Goal: Information Seeking & Learning: Learn about a topic

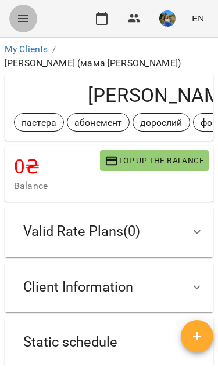
click at [23, 21] on icon "Menu" at bounding box center [23, 18] width 10 height 7
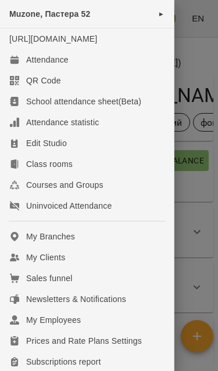
click at [157, 10] on div "Muzone, Пастера 52 ►" at bounding box center [87, 14] width 174 height 28
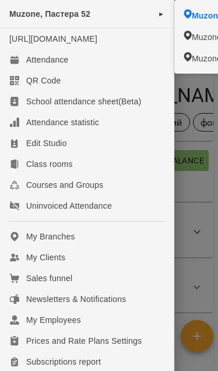
click at [147, 11] on div "Muzone, Пастера 52 ►" at bounding box center [87, 14] width 174 height 28
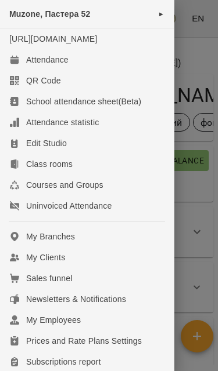
click at [179, 75] on div at bounding box center [109, 185] width 218 height 371
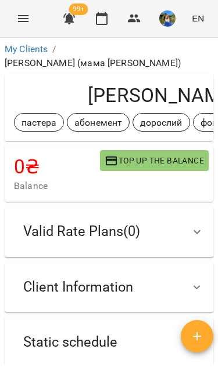
click at [24, 19] on icon "Menu" at bounding box center [23, 18] width 10 height 7
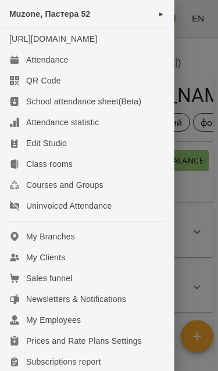
click at [88, 70] on link "Attendance" at bounding box center [87, 59] width 174 height 21
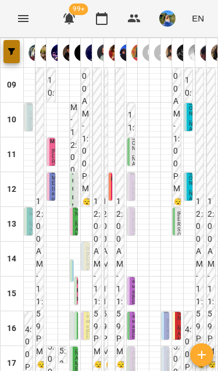
click at [17, 49] on span "button" at bounding box center [11, 51] width 16 height 7
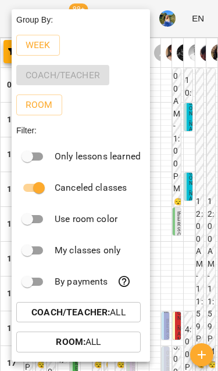
click at [46, 53] on button "Week" at bounding box center [38, 45] width 44 height 21
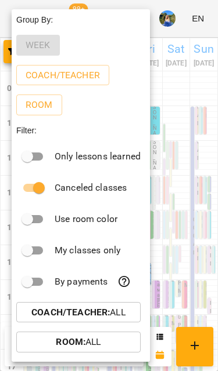
click at [37, 49] on div "Week" at bounding box center [81, 45] width 138 height 30
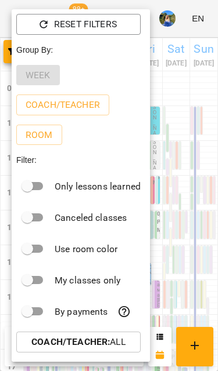
click at [118, 335] on p "Coach/Teacher : All" at bounding box center [78, 342] width 94 height 14
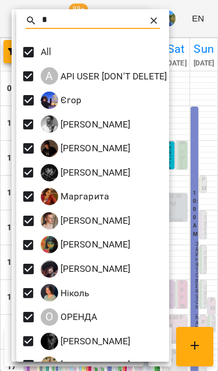
click at [153, 24] on icon at bounding box center [154, 21] width 12 height 12
click at [208, 73] on div at bounding box center [109, 185] width 218 height 371
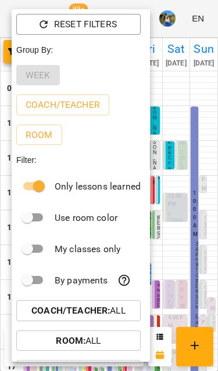
click at [106, 337] on span "Room : All" at bounding box center [79, 341] width 106 height 14
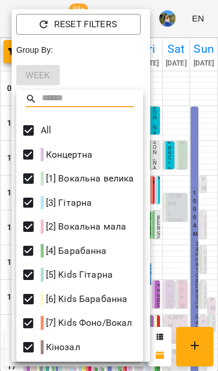
scroll to position [2, 0]
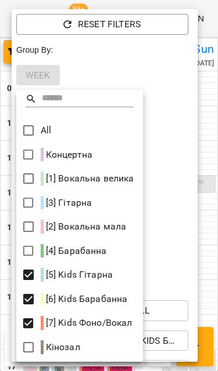
click at [205, 221] on div at bounding box center [109, 185] width 218 height 371
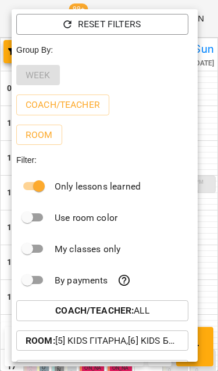
click at [210, 252] on div at bounding box center [109, 185] width 218 height 371
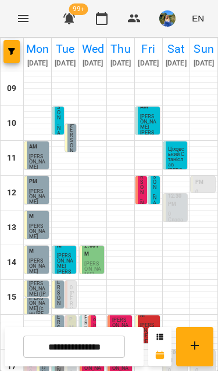
scroll to position [167, 0]
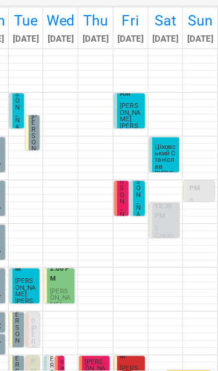
click at [140, 323] on p "[PERSON_NAME]" at bounding box center [148, 331] width 17 height 16
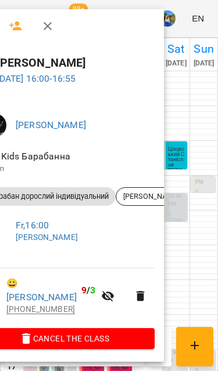
scroll to position [1, 0]
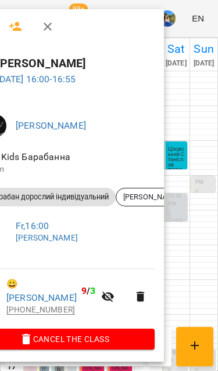
click at [48, 27] on icon "button" at bounding box center [48, 27] width 8 height 8
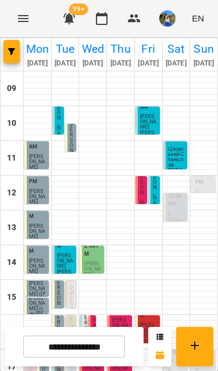
click at [14, 52] on icon "button" at bounding box center [11, 51] width 7 height 7
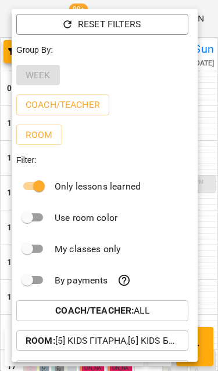
click at [165, 22] on span "Reset Filters" at bounding box center [102, 24] width 153 height 14
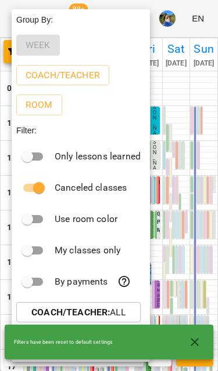
click at [135, 268] on div "By payments" at bounding box center [81, 281] width 138 height 31
click at [196, 345] on icon "button" at bounding box center [194, 342] width 8 height 8
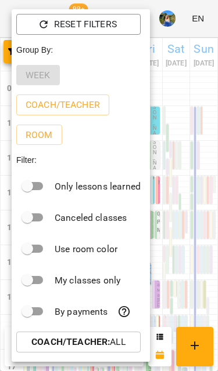
click at [189, 259] on div at bounding box center [109, 185] width 218 height 371
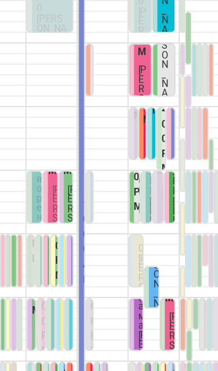
scroll to position [160, 0]
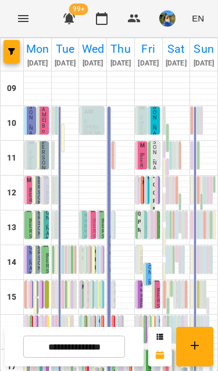
click at [16, 52] on span "button" at bounding box center [11, 51] width 16 height 7
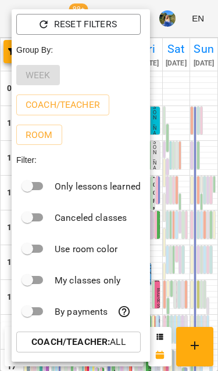
click at [45, 134] on p "Room" at bounding box center [39, 135] width 27 height 14
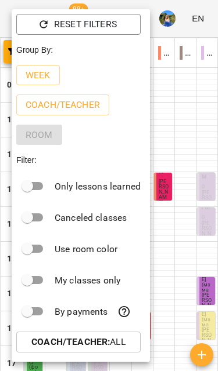
click at [93, 109] on p "Coach/Teacher" at bounding box center [63, 105] width 74 height 14
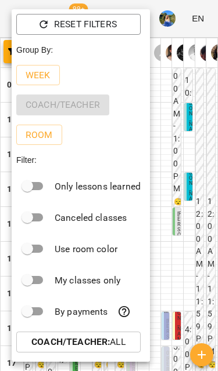
click at [197, 130] on div at bounding box center [109, 185] width 218 height 371
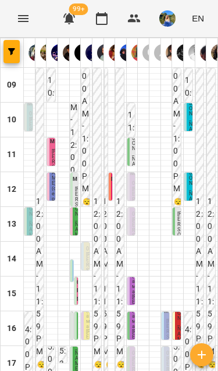
click at [16, 45] on button "button" at bounding box center [11, 51] width 16 height 23
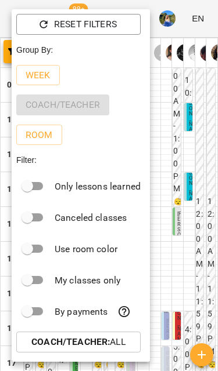
click at [42, 136] on p "Room" at bounding box center [39, 135] width 27 height 14
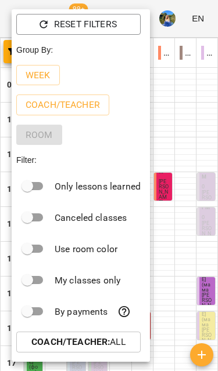
click at [200, 275] on div at bounding box center [109, 185] width 218 height 371
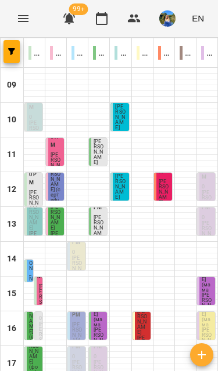
scroll to position [214, 0]
click at [29, 50] on p "[1] Вокальна велика" at bounding box center [34, 53] width 12 height 14
click at [56, 50] on p "[2] Вокальна мала" at bounding box center [56, 53] width 12 height 14
click at [12, 54] on icon "button" at bounding box center [11, 51] width 7 height 7
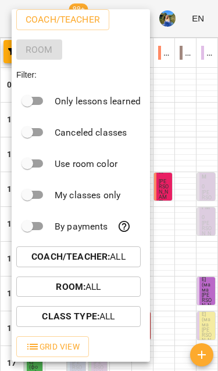
scroll to position [85, 0]
click at [32, 290] on span "Room : All" at bounding box center [79, 287] width 106 height 14
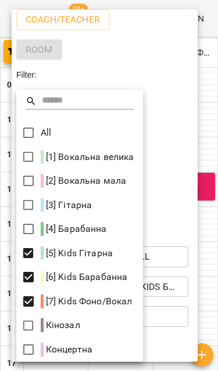
click at [209, 225] on div at bounding box center [109, 185] width 218 height 371
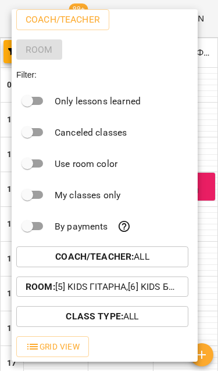
click at [210, 215] on div at bounding box center [109, 185] width 218 height 371
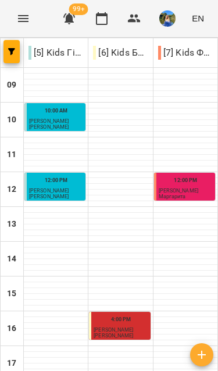
scroll to position [214, 0]
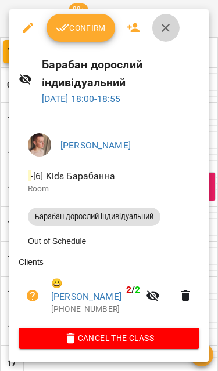
click at [173, 26] on button "button" at bounding box center [165, 28] width 28 height 28
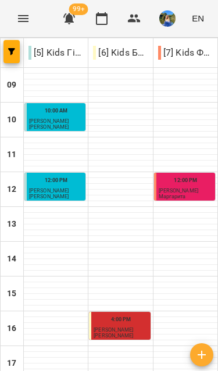
scroll to position [150, 0]
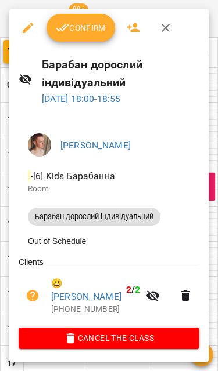
click at [172, 27] on icon "button" at bounding box center [165, 28] width 14 height 14
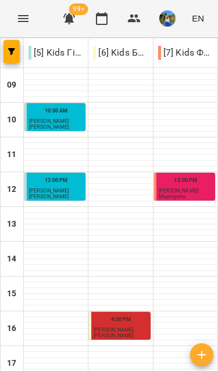
scroll to position [0, 0]
click at [14, 53] on icon "button" at bounding box center [11, 51] width 7 height 7
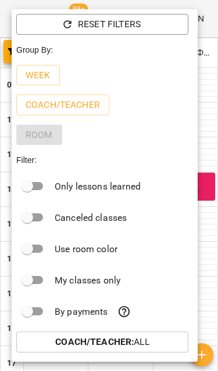
scroll to position [-1, 0]
click at [142, 28] on span "Reset Filters" at bounding box center [102, 24] width 153 height 14
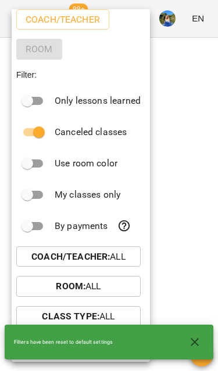
scroll to position [56, 0]
click at [109, 259] on b "Coach/Teacher :" at bounding box center [70, 256] width 78 height 11
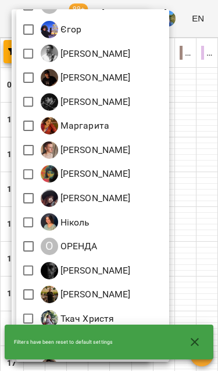
scroll to position [71, 0]
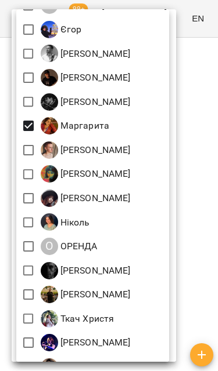
click at [205, 160] on div at bounding box center [109, 185] width 218 height 371
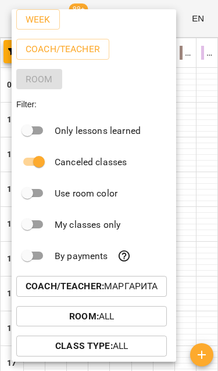
click at [205, 181] on div at bounding box center [109, 185] width 218 height 371
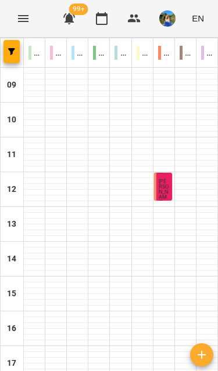
click at [208, 180] on div at bounding box center [206, 181] width 21 height 6
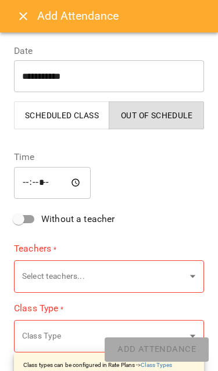
type input "**********"
click at [15, 8] on button "Close" at bounding box center [23, 16] width 28 height 28
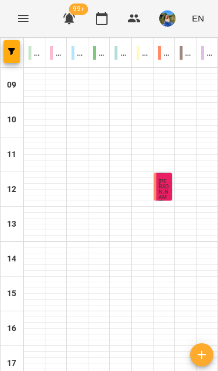
scroll to position [0, 0]
click at [10, 50] on icon "button" at bounding box center [11, 51] width 7 height 7
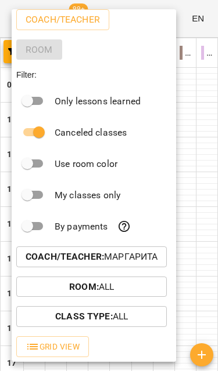
scroll to position [85, 0]
click at [35, 265] on button "Coach/Teacher : [PERSON_NAME]" at bounding box center [91, 257] width 150 height 21
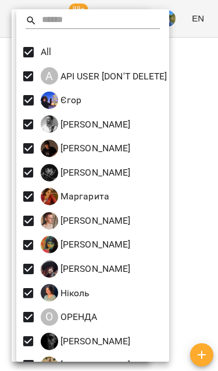
click at [212, 221] on div at bounding box center [109, 185] width 218 height 371
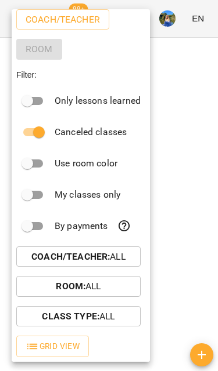
scroll to position [56, 0]
click at [208, 207] on div at bounding box center [109, 185] width 218 height 371
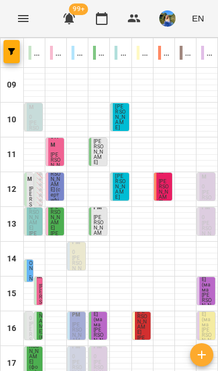
scroll to position [214, 0]
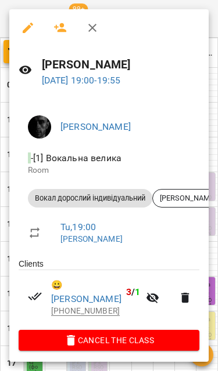
click at [211, 46] on div at bounding box center [109, 185] width 218 height 371
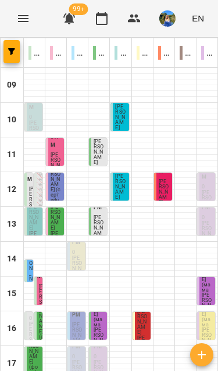
click at [82, 17] on button "button" at bounding box center [69, 19] width 28 height 28
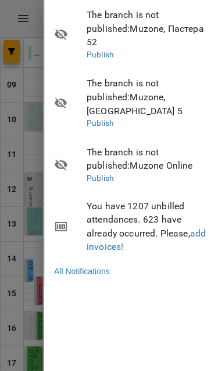
click at [18, 137] on div at bounding box center [109, 185] width 218 height 371
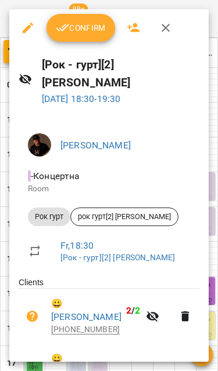
click at [168, 30] on icon "button" at bounding box center [165, 28] width 8 height 8
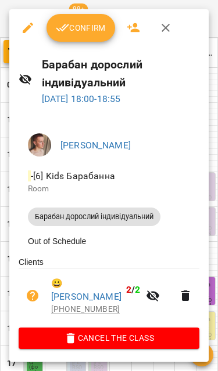
click at [195, 27] on div "Confirm" at bounding box center [108, 27] width 199 height 37
click at [167, 27] on icon "button" at bounding box center [165, 28] width 8 height 8
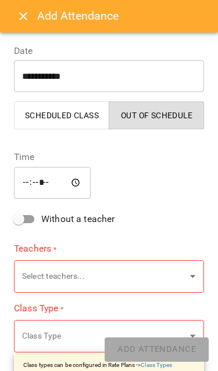
type input "**********"
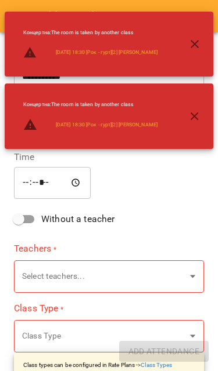
click at [15, 15] on div "Концертна : The room is taken by another class [DATE] 18:30 [Рок - гурт][2] [PE…" at bounding box center [109, 44] width 208 height 65
click at [194, 31] on button "button" at bounding box center [194, 44] width 28 height 28
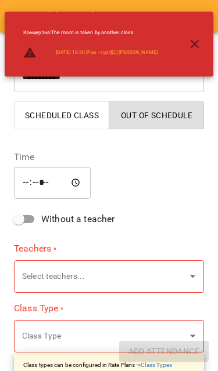
click at [189, 110] on span "Out of Schedule" at bounding box center [156, 116] width 81 height 14
click at [197, 39] on icon "button" at bounding box center [194, 44] width 14 height 14
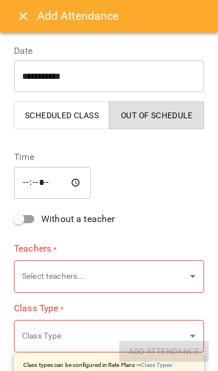
click at [19, 12] on icon "Close" at bounding box center [23, 16] width 14 height 14
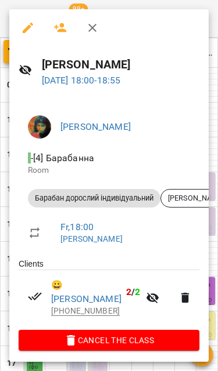
click at [96, 26] on icon "button" at bounding box center [92, 28] width 14 height 14
